Goal: Task Accomplishment & Management: Use online tool/utility

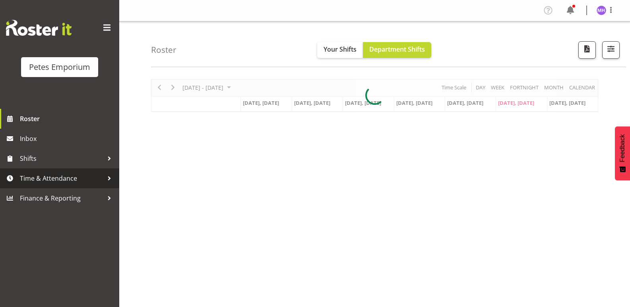
click at [60, 180] on span "Time & Attendance" at bounding box center [61, 178] width 83 height 12
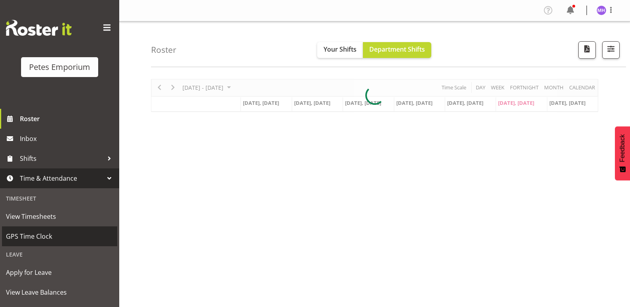
click at [31, 237] on span "GPS Time Clock" at bounding box center [59, 237] width 107 height 12
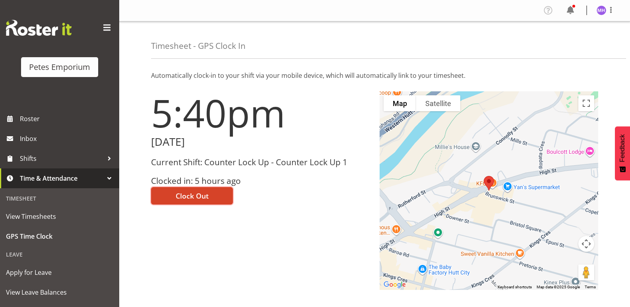
click at [192, 191] on span "Clock Out" at bounding box center [192, 196] width 33 height 10
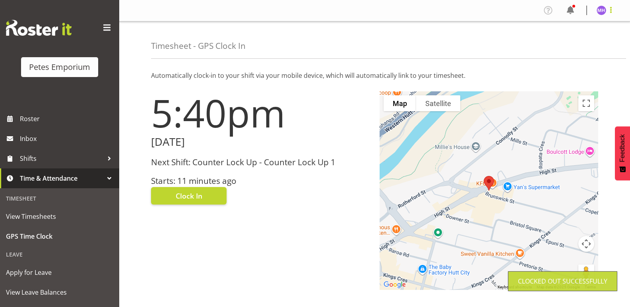
click at [613, 9] on span at bounding box center [611, 10] width 10 height 10
click at [599, 43] on link "Log Out" at bounding box center [577, 42] width 76 height 14
